Goal: Task Accomplishment & Management: Manage account settings

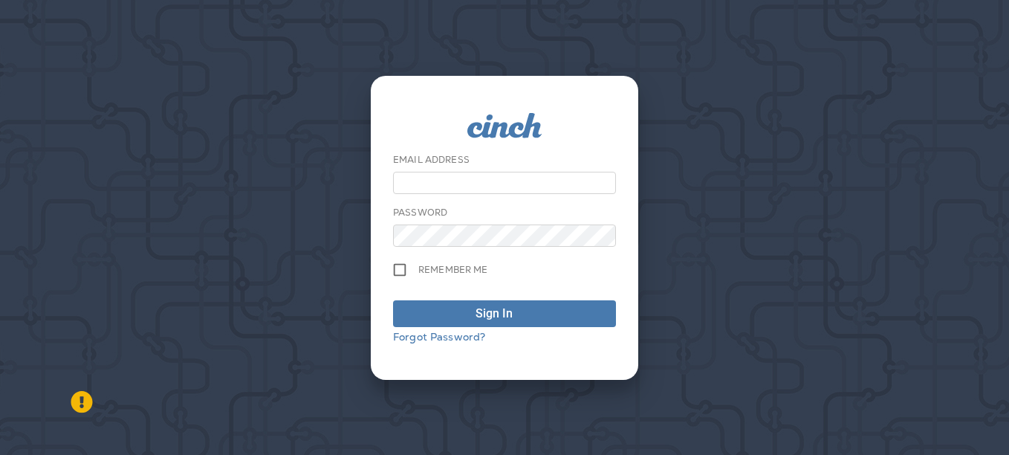
type input "**********"
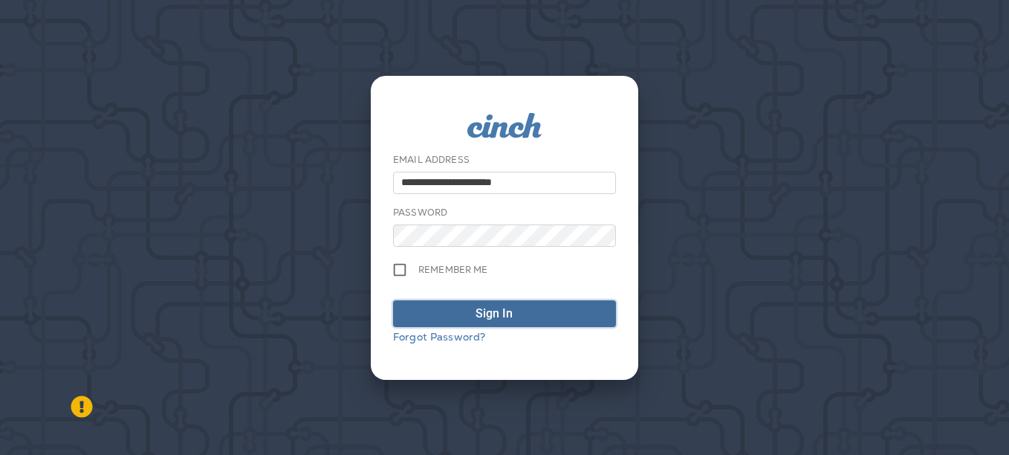
click at [530, 310] on div "submit" at bounding box center [525, 314] width 15 height 18
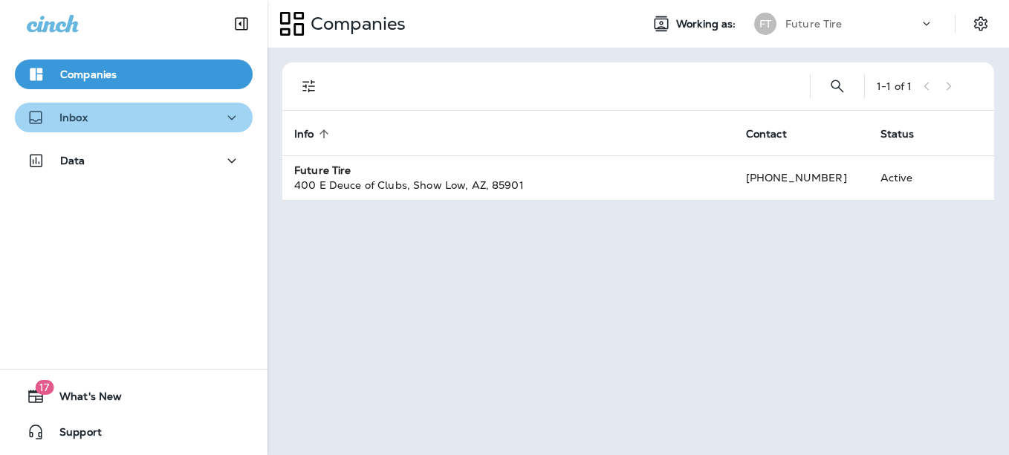
click at [205, 114] on div "Inbox" at bounding box center [134, 117] width 214 height 19
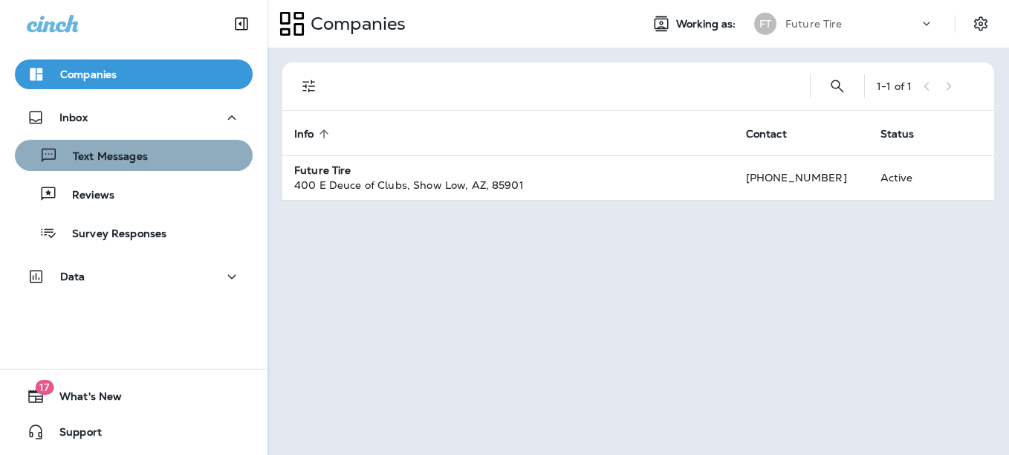
click at [169, 157] on div "Text Messages" at bounding box center [134, 155] width 226 height 22
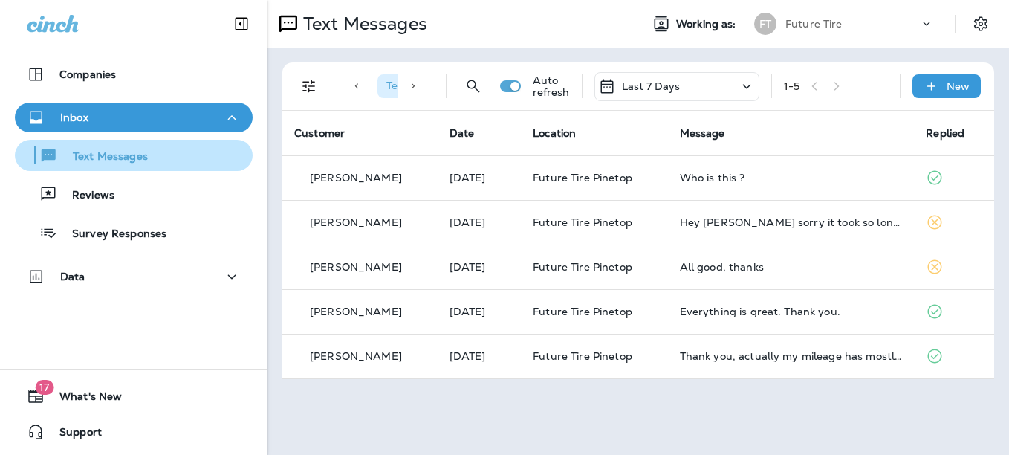
click at [105, 156] on p "Text Messages" at bounding box center [103, 157] width 90 height 14
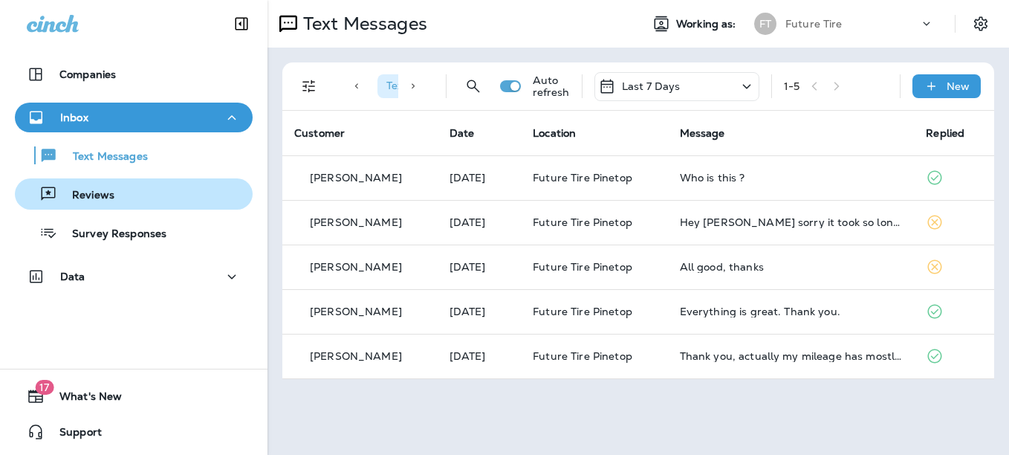
click at [128, 195] on div "Reviews" at bounding box center [134, 194] width 226 height 22
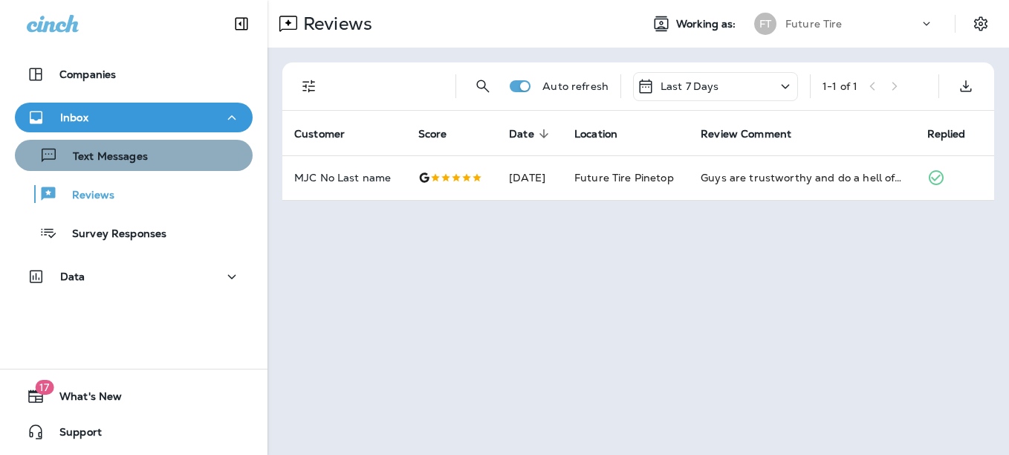
click at [140, 154] on p "Text Messages" at bounding box center [103, 157] width 90 height 14
